Goal: Answer question/provide support: Answer question/provide support

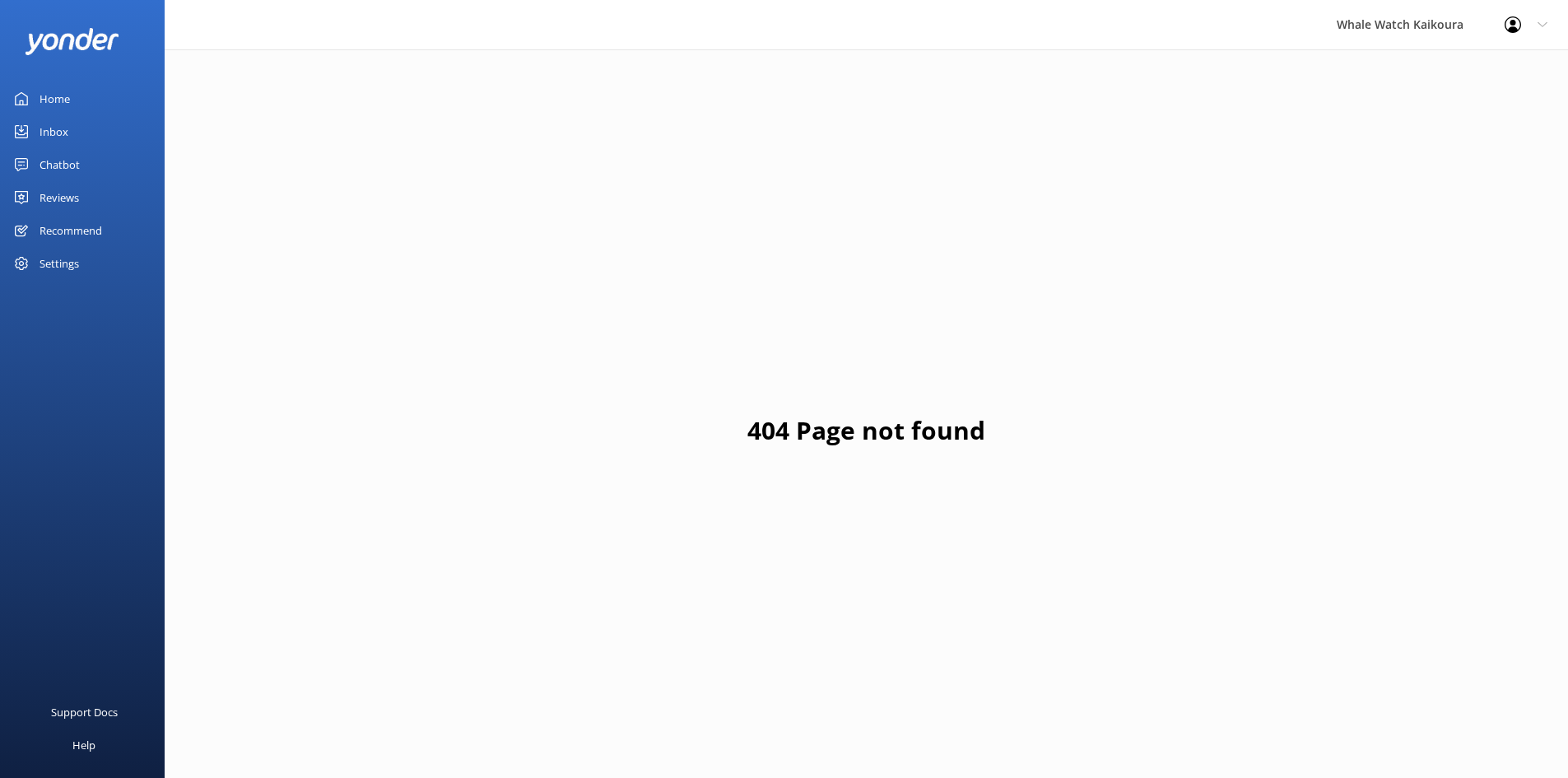
click at [93, 130] on link "Inbox" at bounding box center [82, 132] width 164 height 33
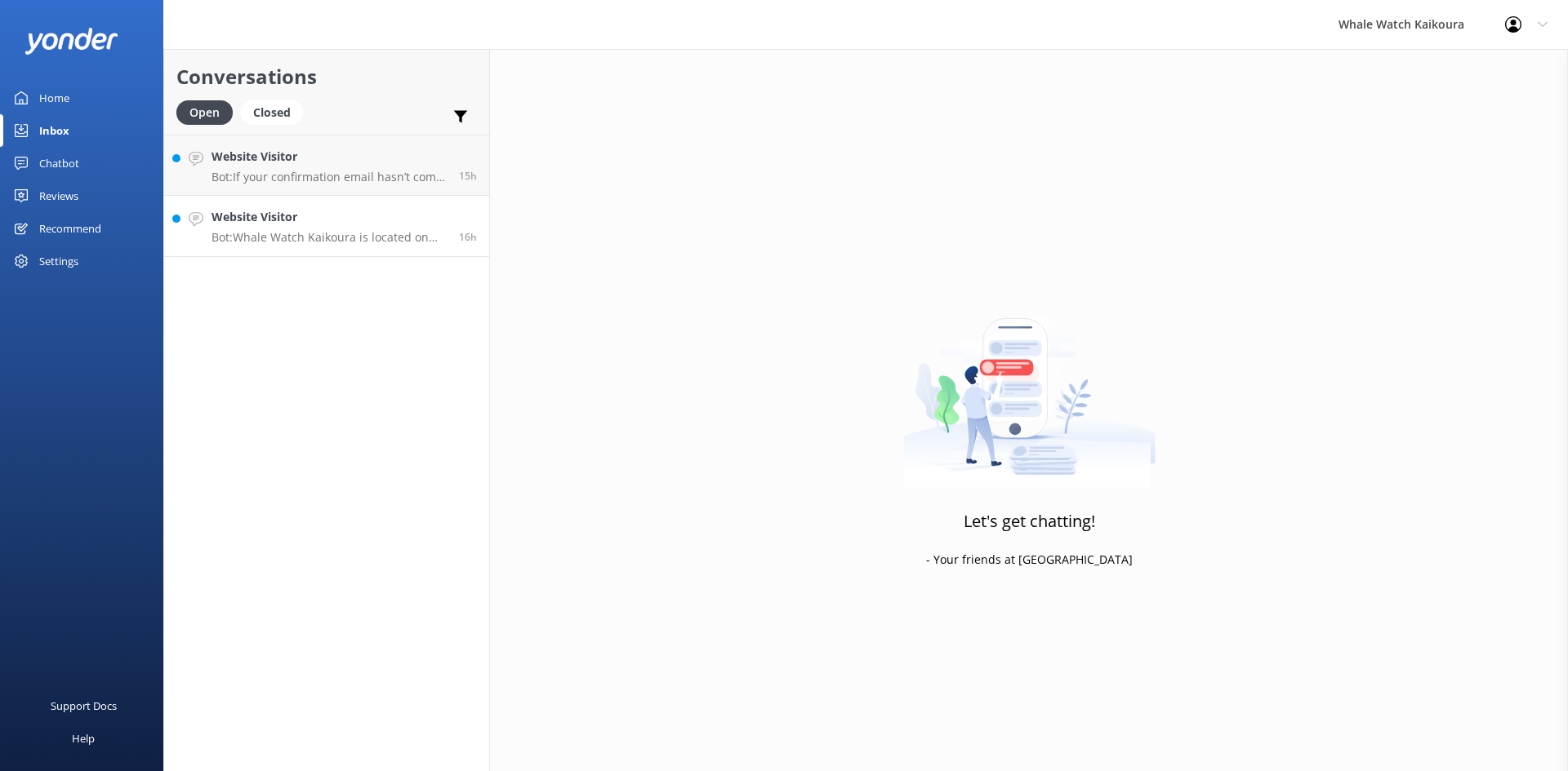
click at [323, 238] on p "Bot: Whale Watch Kaikoura is located on [GEOGRAPHIC_DATA], [STREET_ADDRESS]. Pl…" at bounding box center [329, 237] width 235 height 14
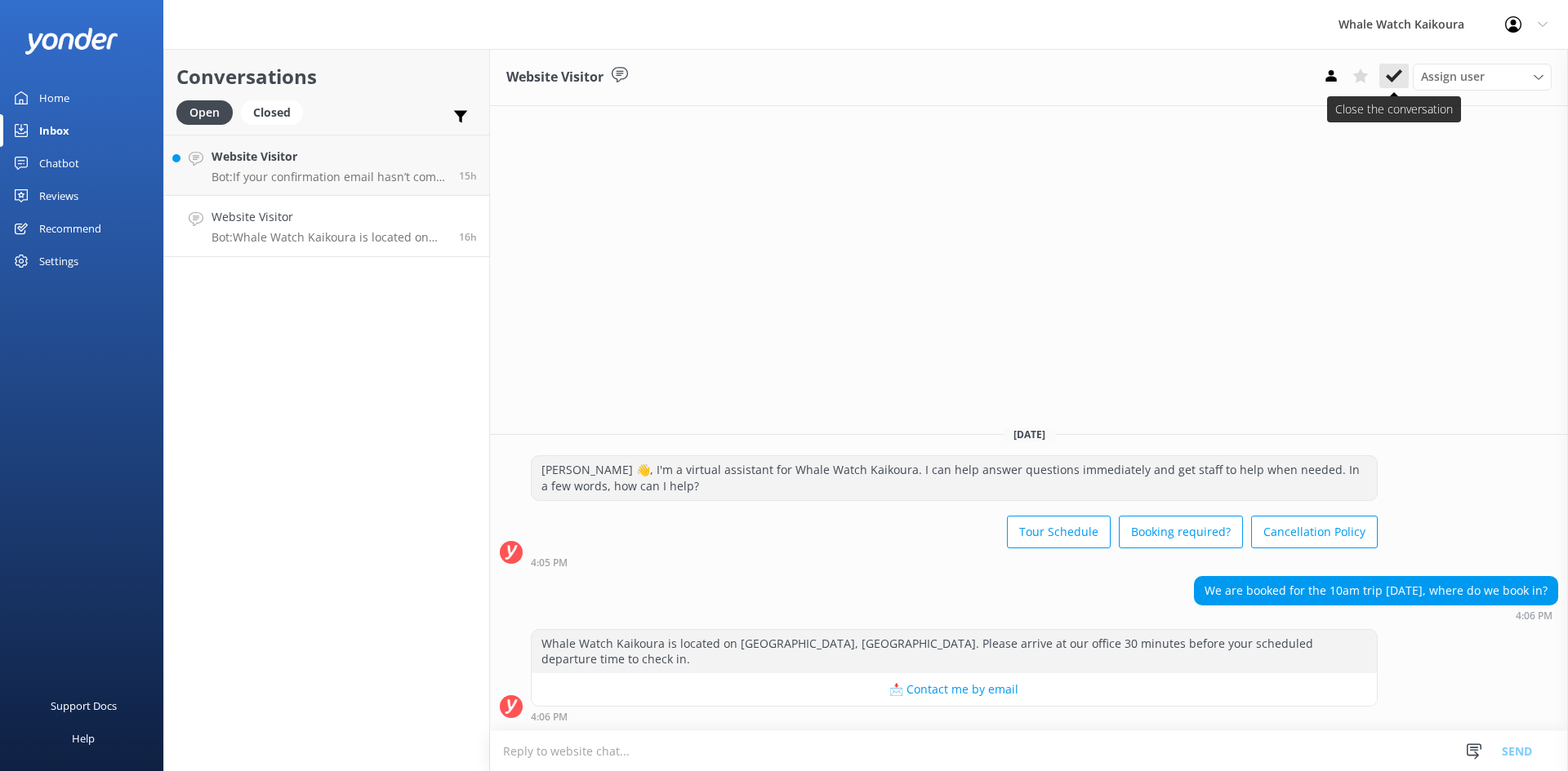
click at [1391, 85] on button at bounding box center [1393, 76] width 29 height 25
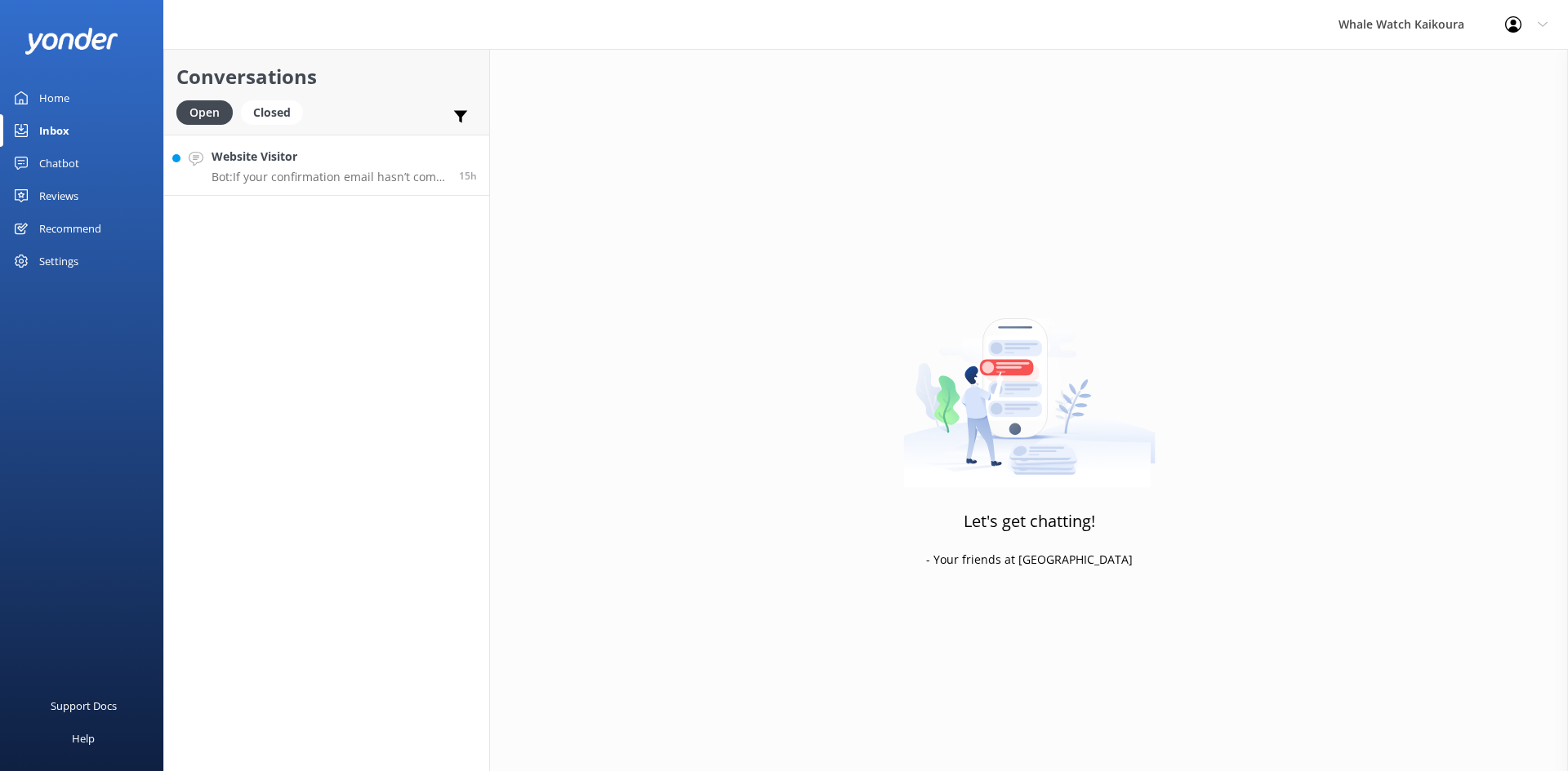
click at [310, 179] on p "Bot: If your confirmation email hasn’t come through, please contact us at [EMAI…" at bounding box center [329, 177] width 235 height 14
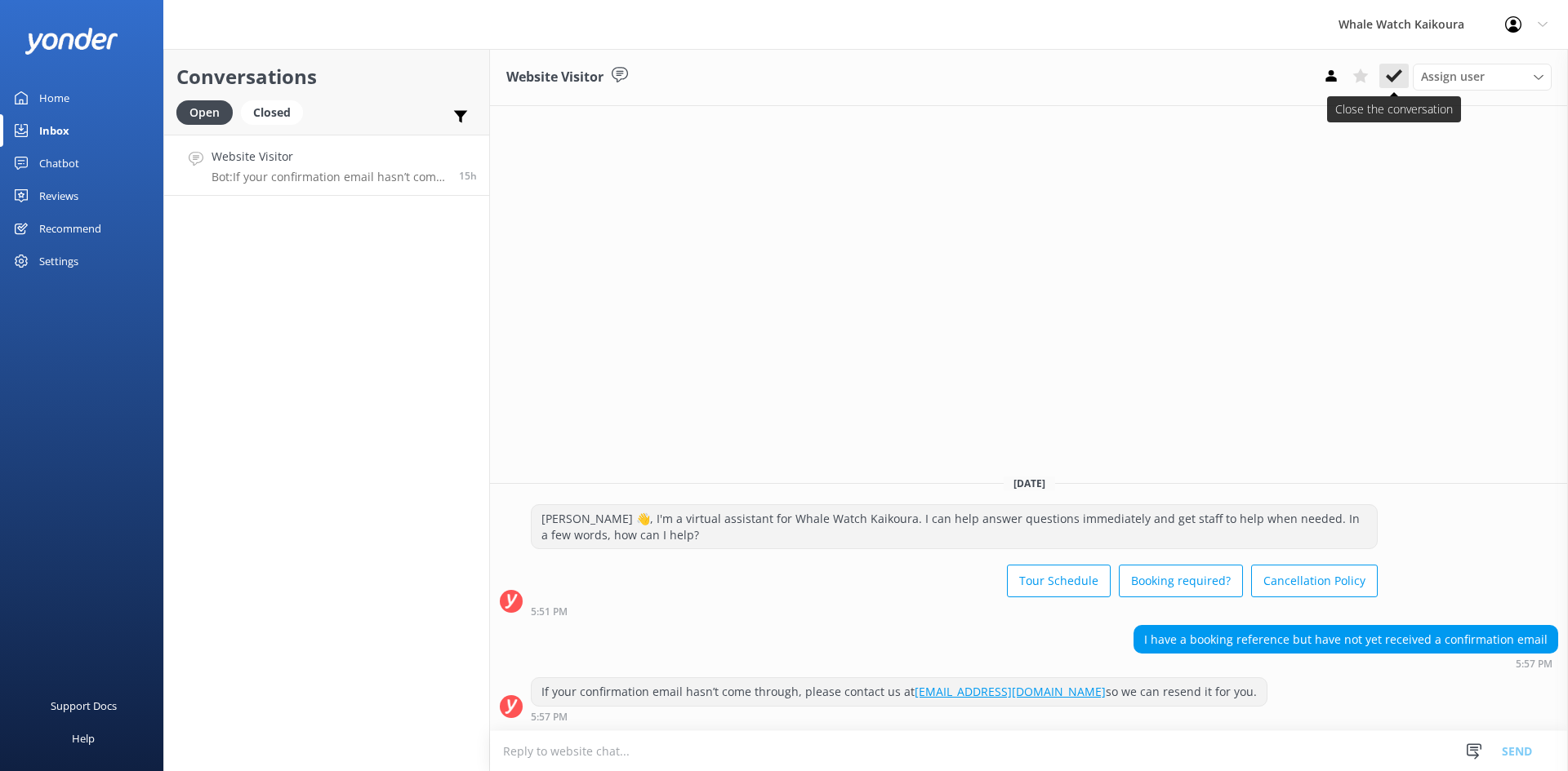
click at [1388, 73] on icon at bounding box center [1393, 75] width 16 height 16
